Goal: Find specific page/section: Find specific page/section

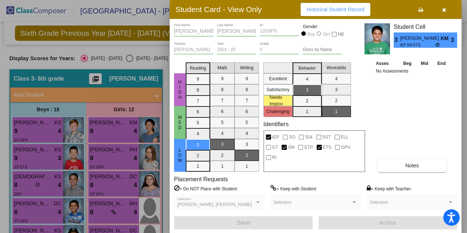
scroll to position [279, 0]
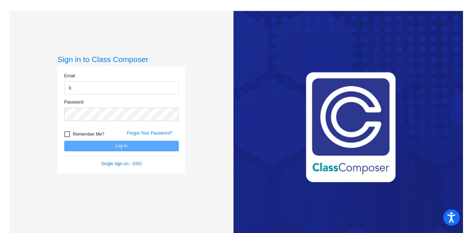
type input "[EMAIL_ADDRESS][DOMAIN_NAME]"
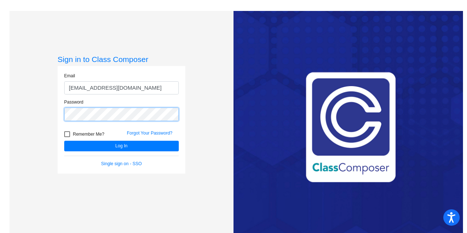
click at [64, 141] on button "Log In" at bounding box center [121, 146] width 114 height 11
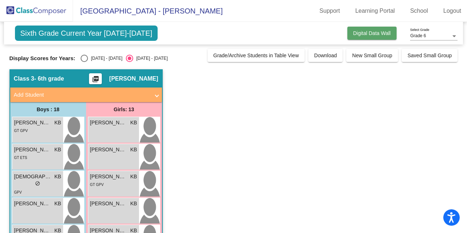
click at [374, 30] on button "Digital Data Wall" at bounding box center [371, 33] width 49 height 13
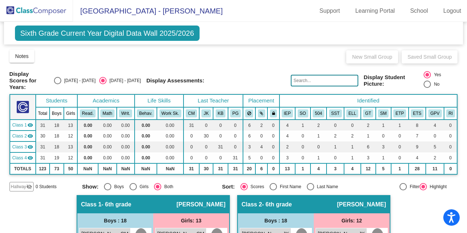
click at [61, 80] on div "Select an option" at bounding box center [57, 80] width 7 height 7
click at [58, 84] on input "[DATE] - [DATE]" at bounding box center [57, 84] width 0 height 0
radio input "true"
